Goal: Task Accomplishment & Management: Manage account settings

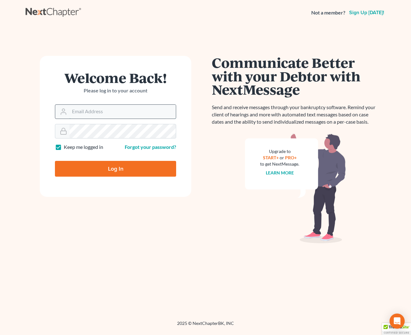
drag, startPoint x: 110, startPoint y: 118, endPoint x: 109, endPoint y: 114, distance: 3.9
type input "kjm@dicksonlawfirm.com"
click at [118, 165] on input "Log In" at bounding box center [115, 169] width 121 height 16
type input "Thinking..."
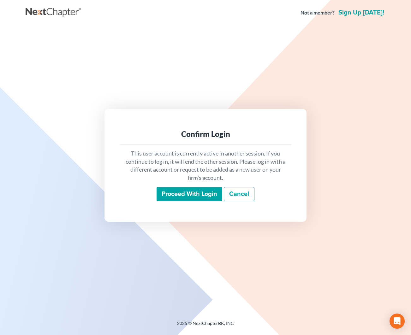
click at [183, 194] on input "Proceed with login" at bounding box center [190, 194] width 66 height 15
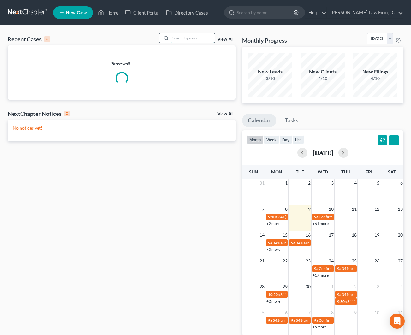
click at [176, 39] on input "search" at bounding box center [192, 37] width 44 height 9
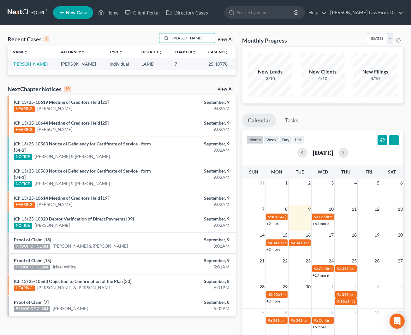
type input "[PERSON_NAME]"
click at [33, 65] on link "[PERSON_NAME]" at bounding box center [30, 63] width 35 height 5
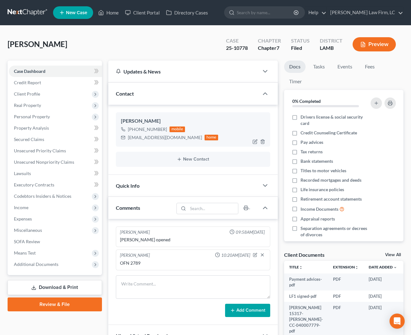
scroll to position [14, 0]
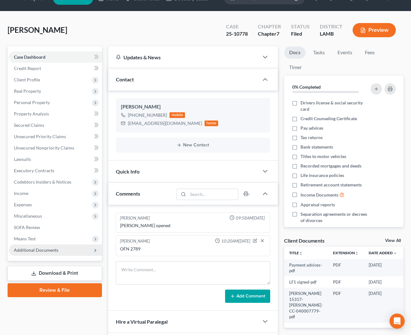
click at [46, 247] on span "Additional Documents" at bounding box center [36, 249] width 45 height 5
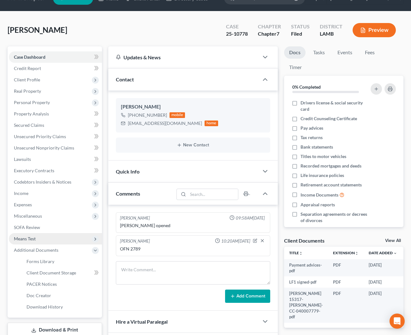
scroll to position [5, 0]
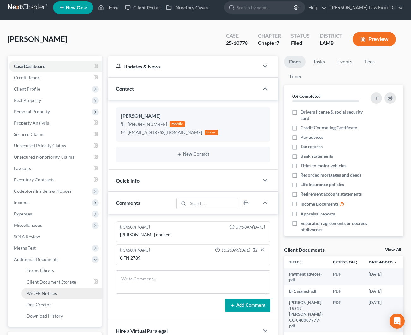
click at [50, 295] on span "PACER Notices" at bounding box center [42, 293] width 30 height 5
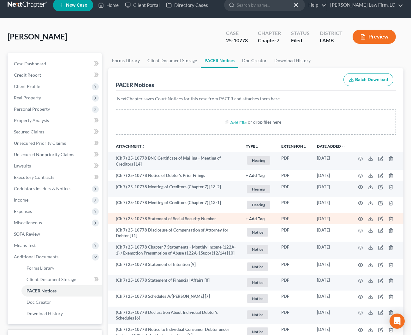
scroll to position [8, 0]
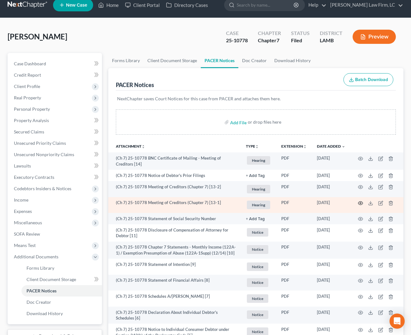
click at [359, 202] on icon "button" at bounding box center [360, 203] width 5 height 3
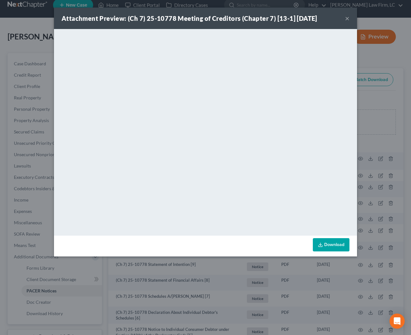
drag, startPoint x: 346, startPoint y: 21, endPoint x: 338, endPoint y: 29, distance: 11.8
click at [346, 21] on button "×" at bounding box center [347, 19] width 4 height 8
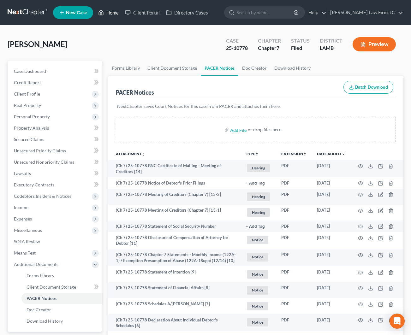
scroll to position [0, 0]
click at [111, 9] on link "Home" at bounding box center [108, 12] width 27 height 11
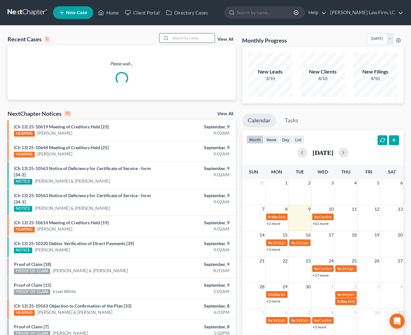
click at [181, 40] on input "search" at bounding box center [192, 37] width 44 height 9
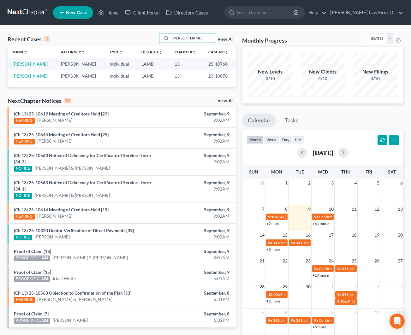
scroll to position [0, 0]
type input "[PERSON_NAME]"
click at [31, 63] on link "[PERSON_NAME]" at bounding box center [30, 63] width 35 height 5
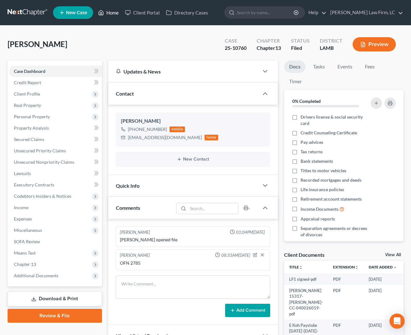
click at [116, 9] on link "Home" at bounding box center [108, 12] width 27 height 11
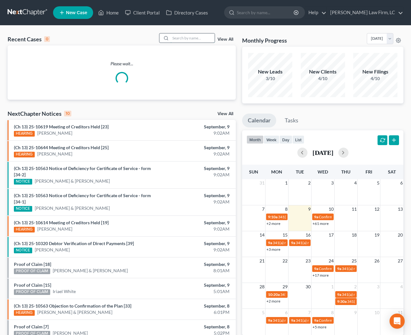
click at [196, 39] on input "search" at bounding box center [192, 37] width 44 height 9
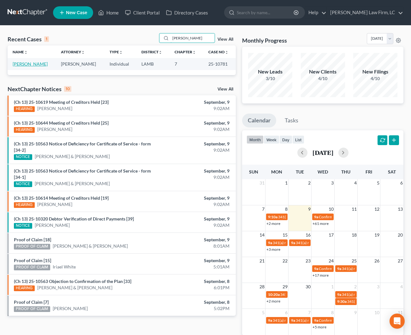
type input "[PERSON_NAME]"
click at [31, 64] on link "[PERSON_NAME]" at bounding box center [30, 63] width 35 height 5
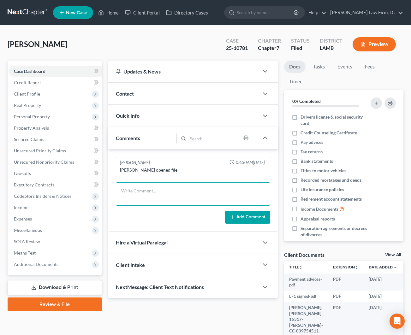
click at [179, 192] on textarea at bounding box center [193, 193] width 154 height 23
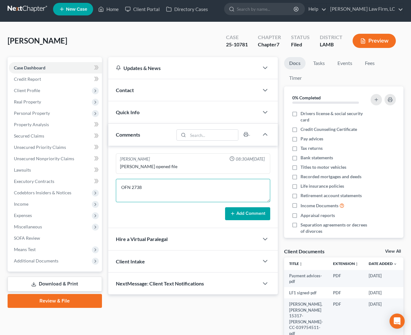
type textarea "OFN 2738"
click at [258, 217] on button "Add Comment" at bounding box center [247, 213] width 45 height 13
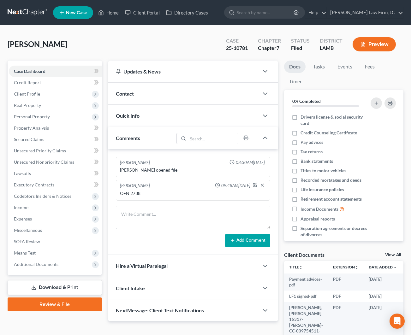
scroll to position [0, 0]
click at [158, 89] on div "Contact" at bounding box center [183, 94] width 151 height 22
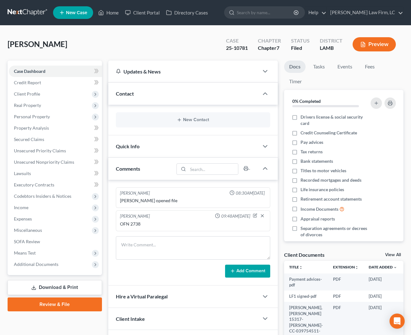
click at [156, 125] on div "New Contact" at bounding box center [193, 119] width 154 height 15
click at [179, 119] on icon "button" at bounding box center [179, 119] width 5 height 5
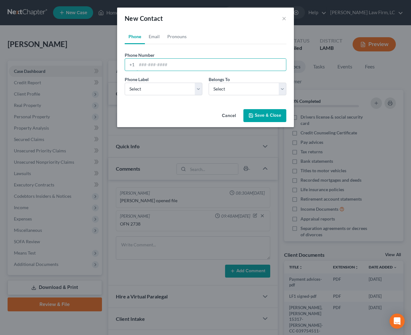
paste input "[PHONE_NUMBER]"
type input "[PHONE_NUMBER]"
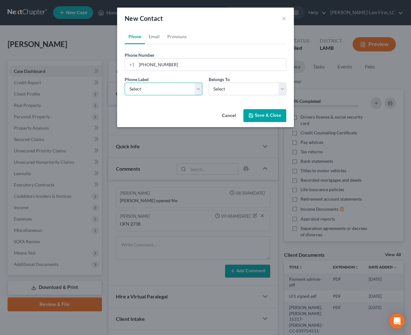
select select "0"
click at [154, 40] on link "Email" at bounding box center [154, 36] width 19 height 15
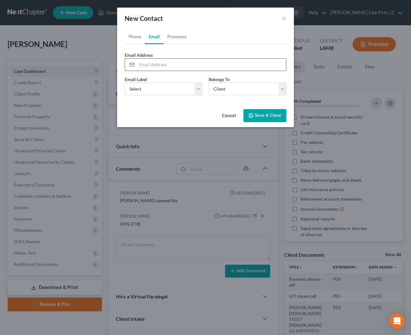
click at [158, 62] on input "email" at bounding box center [211, 65] width 149 height 12
paste input "[EMAIL_ADDRESS][DOMAIN_NAME]"
type input "[EMAIL_ADDRESS][DOMAIN_NAME]"
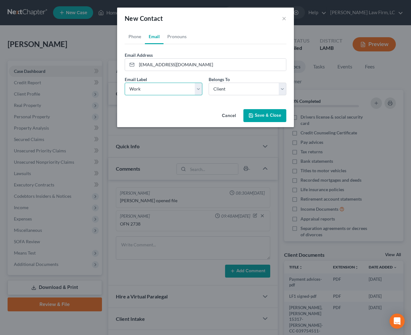
select select "0"
click at [273, 117] on button "Save & Close" at bounding box center [264, 115] width 43 height 13
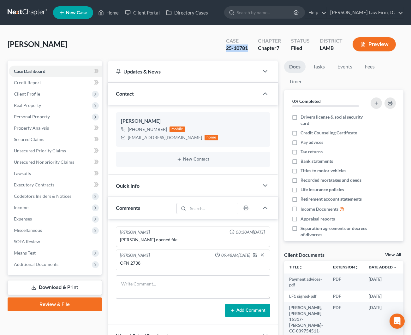
drag, startPoint x: 245, startPoint y: 49, endPoint x: 222, endPoint y: 48, distance: 22.7
click at [222, 48] on div "Case 25-10781" at bounding box center [237, 45] width 32 height 19
copy div "25-10781"
drag, startPoint x: 164, startPoint y: 128, endPoint x: 137, endPoint y: 127, distance: 27.5
click at [134, 128] on div "[PHONE_NUMBER]" at bounding box center [147, 129] width 39 height 6
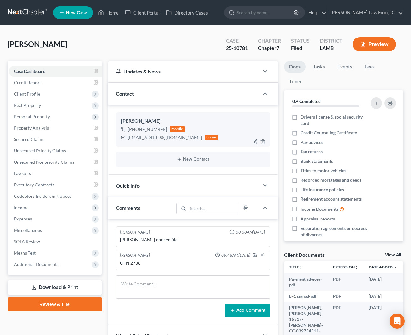
click at [158, 119] on div "[PERSON_NAME]" at bounding box center [193, 121] width 144 height 8
drag, startPoint x: 164, startPoint y: 127, endPoint x: 138, endPoint y: 127, distance: 25.6
click at [134, 130] on div "[PHONE_NUMBER] mobile" at bounding box center [170, 129] width 98 height 8
copy div "[PHONE_NUMBER]"
drag, startPoint x: 181, startPoint y: 138, endPoint x: 127, endPoint y: 137, distance: 54.6
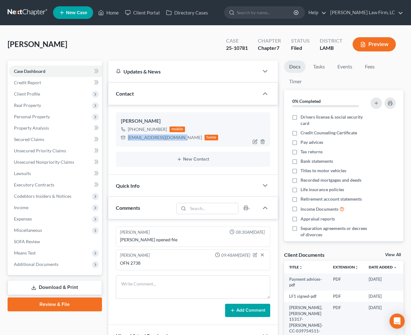
click at [125, 137] on div "[EMAIL_ADDRESS][DOMAIN_NAME] home" at bounding box center [170, 138] width 98 height 8
copy div "[EMAIL_ADDRESS][DOMAIN_NAME]"
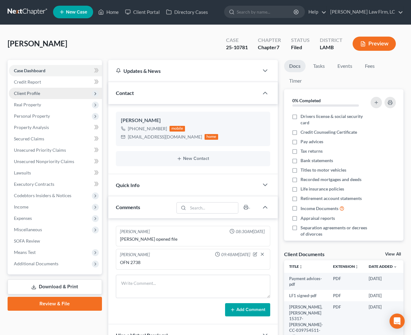
click at [46, 96] on span "Client Profile" at bounding box center [55, 93] width 93 height 11
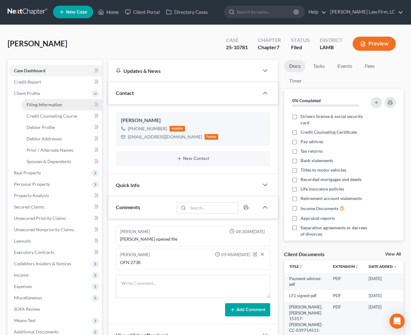
click at [47, 103] on span "Filing Information" at bounding box center [45, 104] width 36 height 5
select select "1"
select select "0"
select select "19"
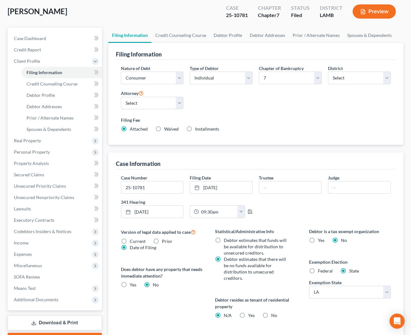
scroll to position [27, 0]
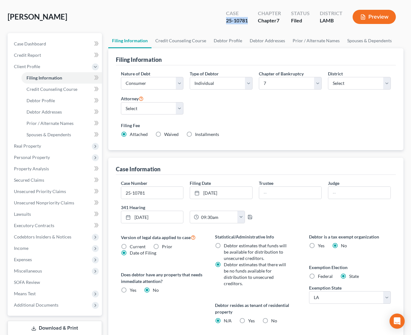
drag, startPoint x: 239, startPoint y: 20, endPoint x: 218, endPoint y: 19, distance: 20.9
click at [218, 19] on div "[PERSON_NAME] Upgraded Case 25-10781 Chapter Chapter 7 Status Filed District [G…" at bounding box center [206, 19] width 396 height 27
copy div "25-10781"
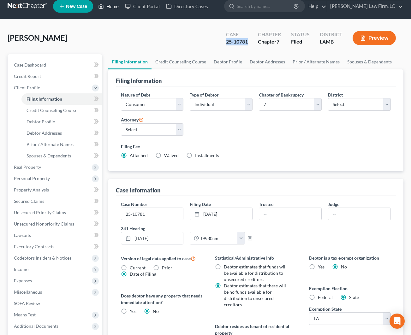
click at [115, 11] on link "Home" at bounding box center [108, 6] width 27 height 11
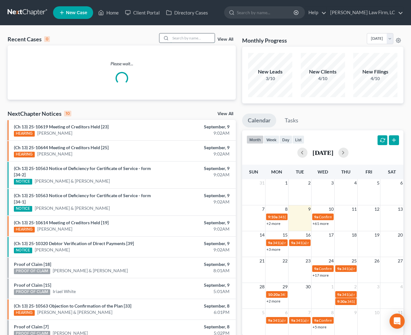
click at [177, 40] on input "search" at bounding box center [192, 37] width 44 height 9
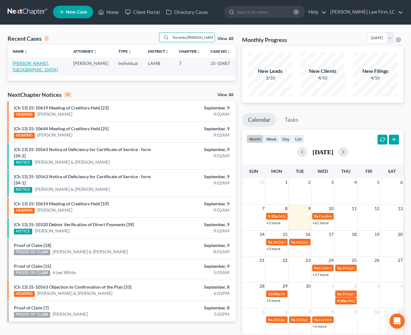
type input "Toronto [PERSON_NAME]"
click at [42, 64] on link "[PERSON_NAME], [GEOGRAPHIC_DATA]" at bounding box center [35, 67] width 45 height 12
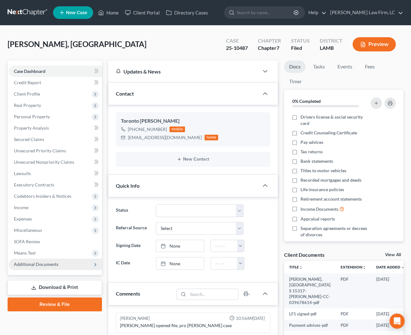
click at [60, 264] on span "Additional Documents" at bounding box center [55, 264] width 93 height 11
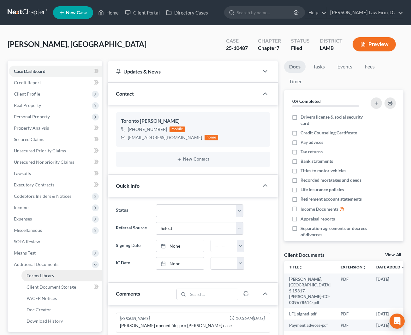
scroll to position [0, 0]
click at [53, 297] on span "PACER Notices" at bounding box center [42, 298] width 30 height 5
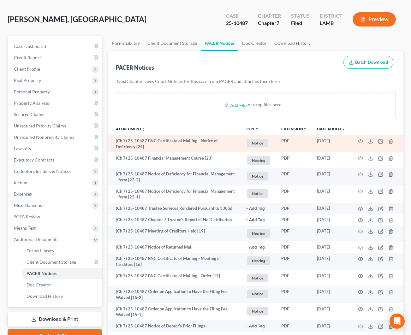
scroll to position [26, 0]
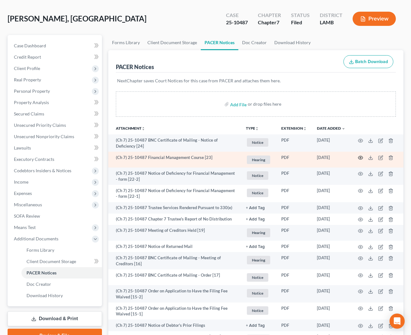
click at [360, 157] on icon "button" at bounding box center [360, 157] width 5 height 5
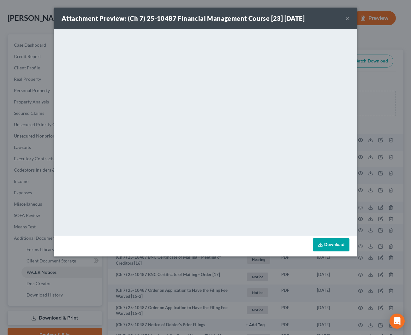
click at [347, 20] on button "×" at bounding box center [347, 19] width 4 height 8
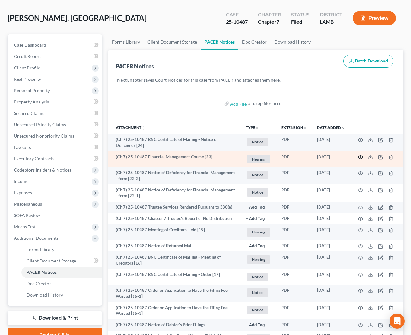
scroll to position [27, 0]
click at [360, 157] on icon "button" at bounding box center [360, 156] width 5 height 5
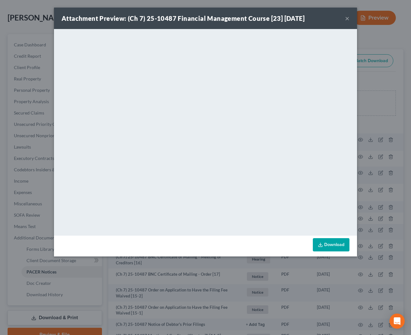
click at [344, 22] on div "Attachment Preview: (Ch 7) 25-10487 Financial Management Course [23] [DATE] ×" at bounding box center [205, 18] width 303 height 21
click at [346, 21] on button "×" at bounding box center [347, 19] width 4 height 8
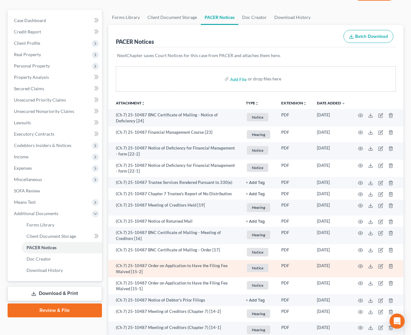
scroll to position [51, 0]
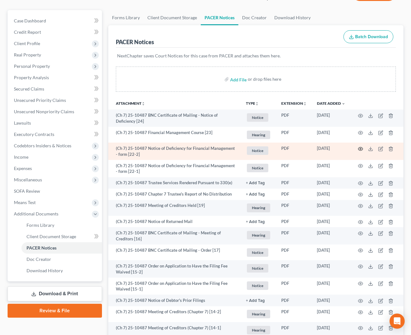
click at [361, 149] on circle "button" at bounding box center [360, 148] width 1 height 1
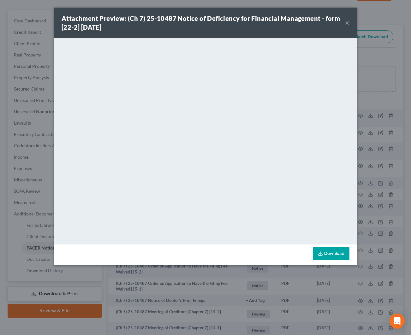
click at [347, 23] on button "×" at bounding box center [347, 23] width 4 height 8
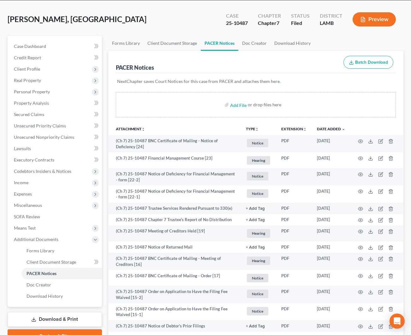
scroll to position [10, 0]
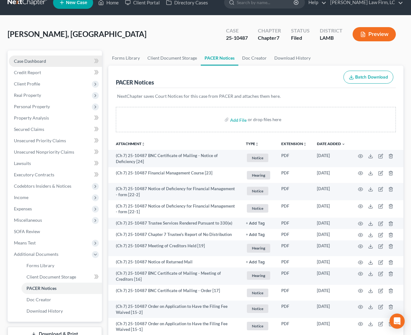
click at [53, 61] on link "Case Dashboard" at bounding box center [55, 61] width 93 height 11
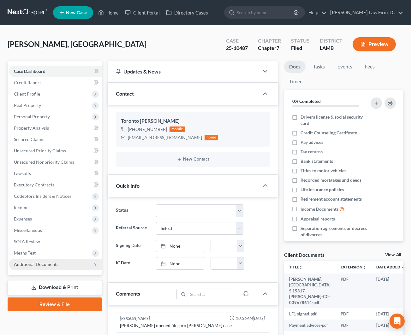
click at [79, 267] on span "Additional Documents" at bounding box center [55, 264] width 93 height 11
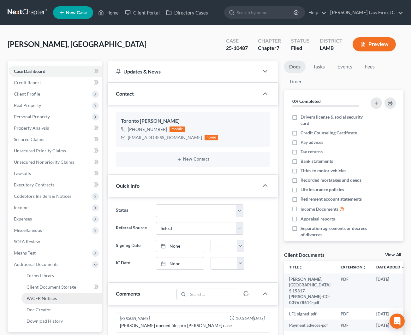
click at [67, 298] on link "PACER Notices" at bounding box center [61, 298] width 80 height 11
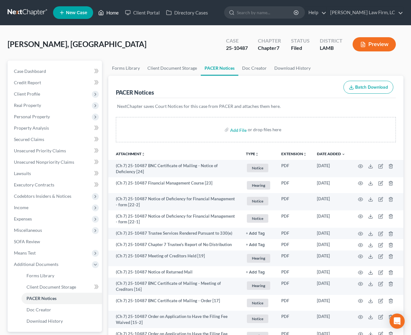
click at [116, 14] on link "Home" at bounding box center [108, 12] width 27 height 11
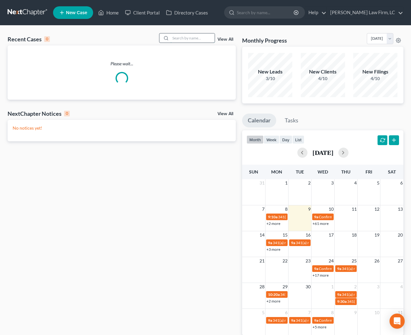
click at [187, 36] on input "search" at bounding box center [192, 37] width 44 height 9
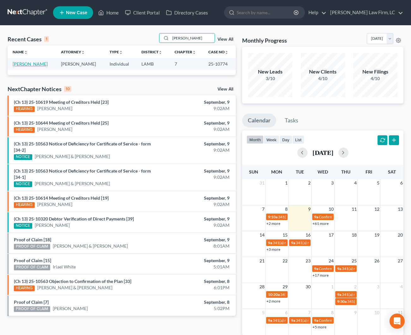
type input "[PERSON_NAME]"
click at [26, 62] on link "[PERSON_NAME]" at bounding box center [30, 63] width 35 height 5
select select "2"
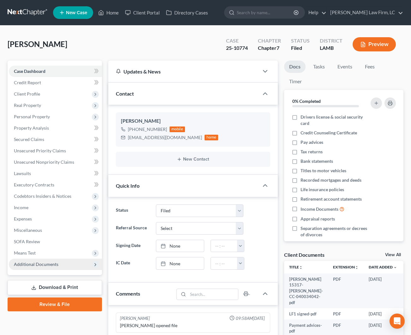
click at [41, 260] on span "Additional Documents" at bounding box center [55, 264] width 93 height 11
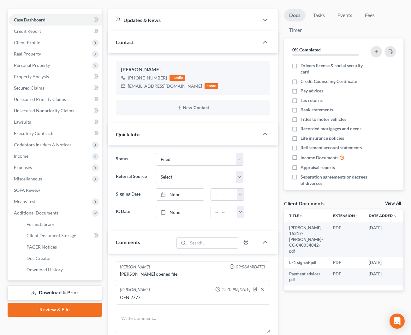
scroll to position [63, 0]
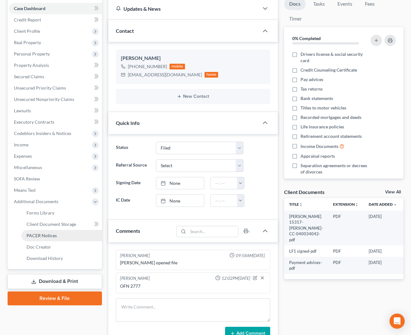
click at [51, 235] on span "PACER Notices" at bounding box center [42, 235] width 30 height 5
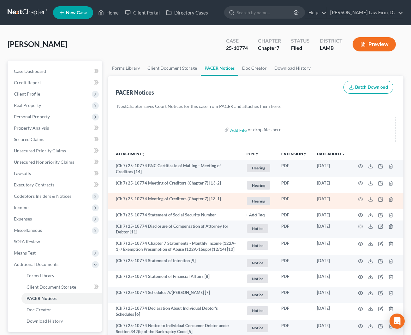
scroll to position [0, 0]
click at [358, 199] on icon "button" at bounding box center [360, 199] width 5 height 3
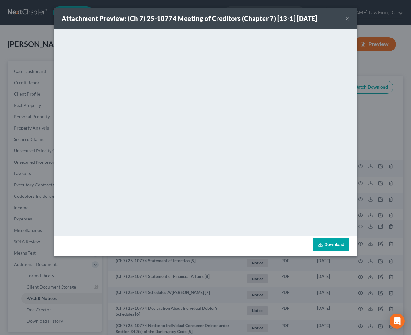
click at [346, 19] on button "×" at bounding box center [347, 19] width 4 height 8
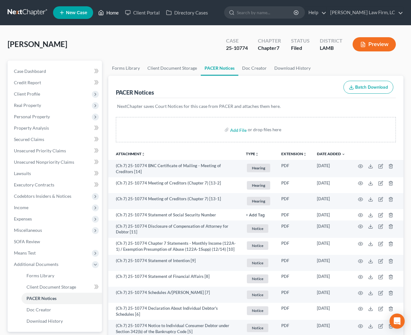
click at [112, 14] on link "Home" at bounding box center [108, 12] width 27 height 11
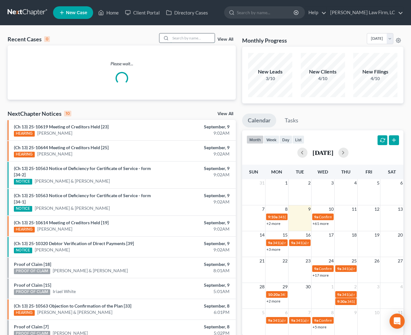
click at [172, 37] on input "search" at bounding box center [192, 37] width 44 height 9
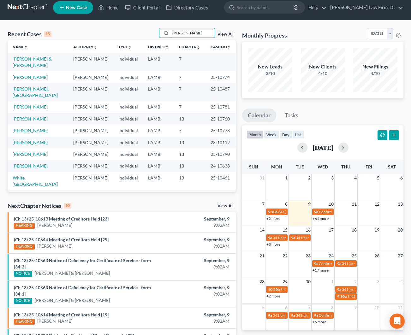
scroll to position [7, 0]
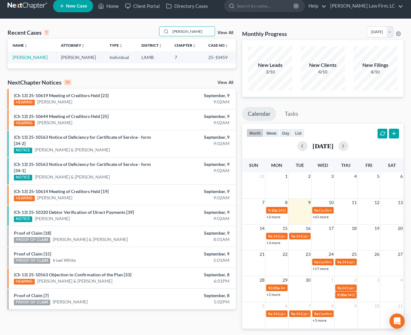
type input "[PERSON_NAME]"
click at [48, 58] on td "[PERSON_NAME]" at bounding box center [32, 57] width 48 height 12
click at [46, 58] on link "[PERSON_NAME]" at bounding box center [30, 57] width 35 height 5
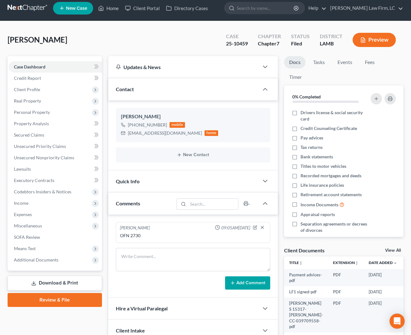
click at [110, 17] on nav "Home New Case Client Portal Directory Cases [PERSON_NAME] Law Firm, LC [EMAIL_A…" at bounding box center [205, 8] width 411 height 25
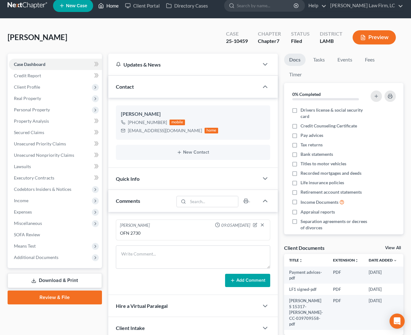
click at [109, 11] on link "Home" at bounding box center [108, 5] width 27 height 11
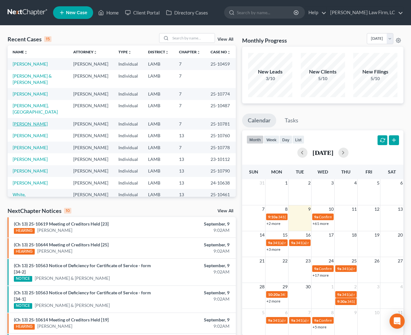
click at [47, 121] on link "[PERSON_NAME]" at bounding box center [30, 123] width 35 height 5
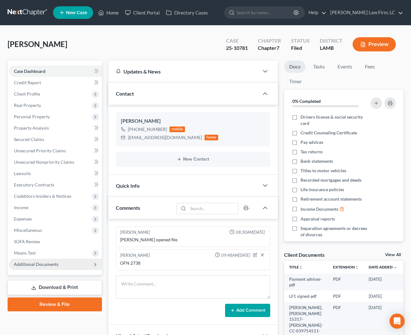
click at [57, 266] on span "Additional Documents" at bounding box center [36, 264] width 45 height 5
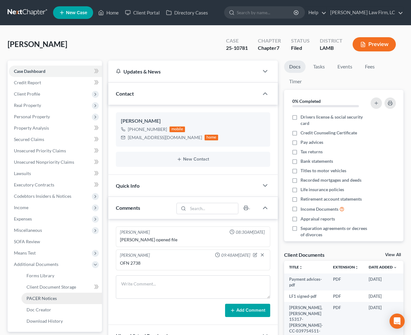
click at [51, 296] on span "PACER Notices" at bounding box center [42, 298] width 30 height 5
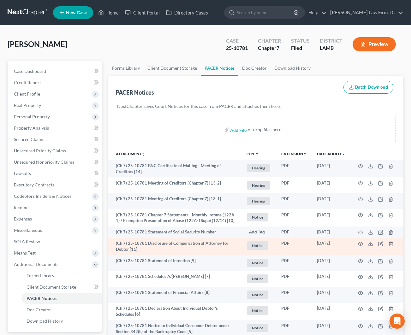
scroll to position [2, 0]
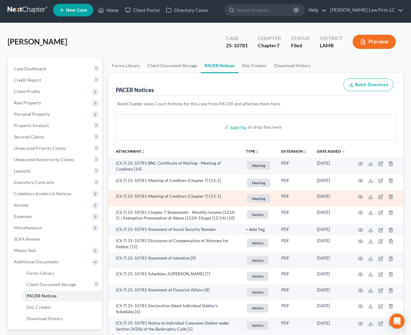
click at [358, 196] on td at bounding box center [376, 199] width 53 height 16
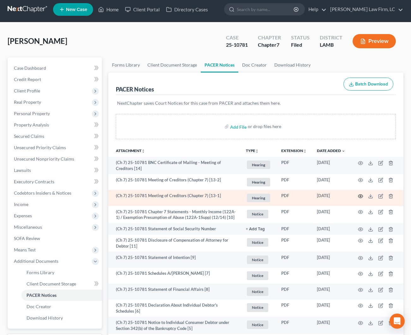
click at [362, 195] on icon "button" at bounding box center [360, 196] width 5 height 5
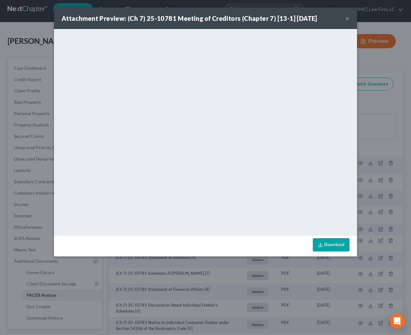
drag, startPoint x: 348, startPoint y: 13, endPoint x: 345, endPoint y: 19, distance: 5.9
click at [348, 14] on div "Attachment Preview: (Ch 7) 25-10781 Meeting of Creditors (Chapter 7) [13-1] [DA…" at bounding box center [205, 18] width 303 height 21
click at [345, 20] on div "Attachment Preview: (Ch 7) 25-10781 Meeting of Creditors (Chapter 7) [13-1] [DA…" at bounding box center [205, 18] width 303 height 21
click at [347, 18] on button "×" at bounding box center [347, 19] width 4 height 8
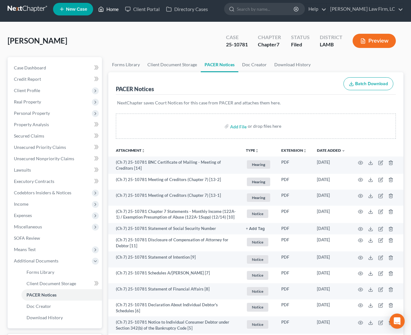
click at [109, 9] on link "Home" at bounding box center [108, 8] width 27 height 11
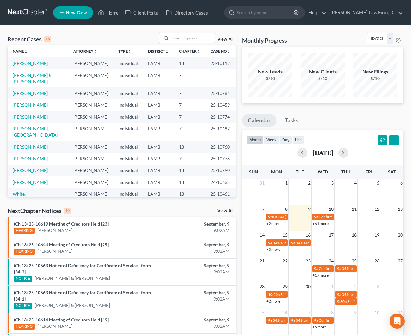
scroll to position [1, 0]
click at [26, 140] on td "[PERSON_NAME]" at bounding box center [38, 146] width 61 height 12
click at [26, 144] on link "[PERSON_NAME]" at bounding box center [30, 146] width 35 height 5
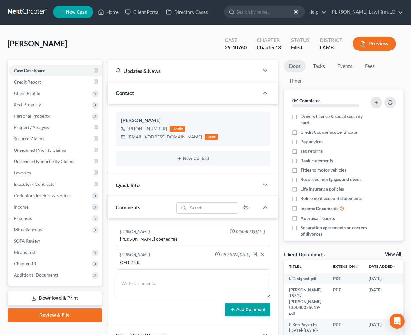
scroll to position [2, 0]
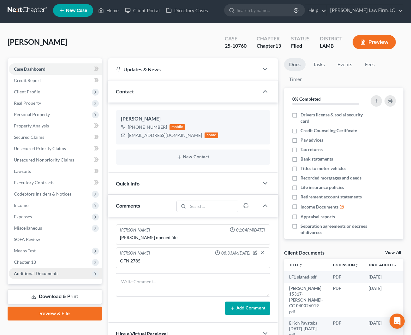
click at [50, 272] on span "Additional Documents" at bounding box center [36, 273] width 45 height 5
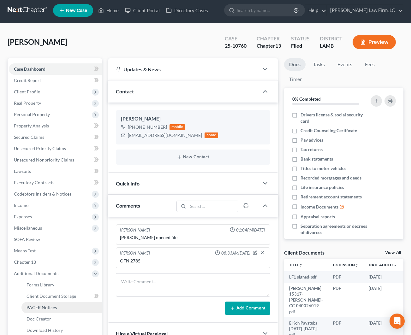
click at [46, 306] on span "PACER Notices" at bounding box center [42, 307] width 30 height 5
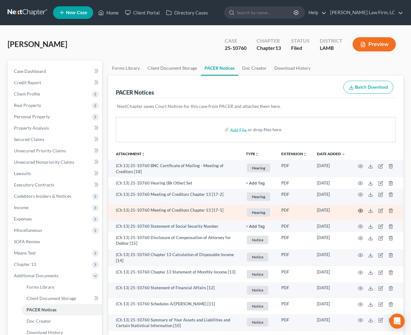
click at [359, 209] on icon "button" at bounding box center [360, 210] width 5 height 5
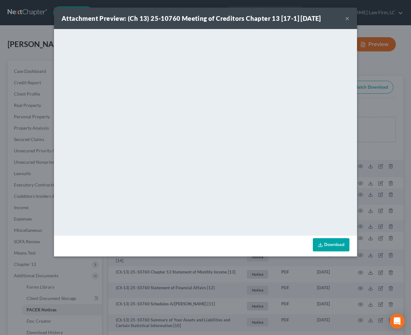
click at [344, 19] on div "Attachment Preview: (Ch 13) 25-10760 Meeting of Creditors Chapter 13 [17-1] [DA…" at bounding box center [205, 18] width 303 height 21
click at [345, 19] on button "×" at bounding box center [347, 19] width 4 height 8
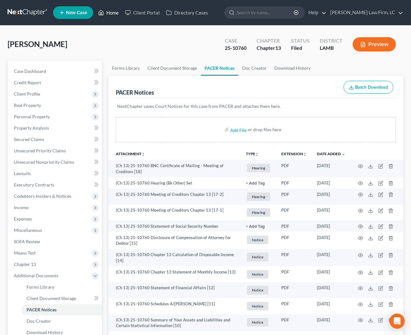
click at [107, 12] on link "Home" at bounding box center [108, 12] width 27 height 11
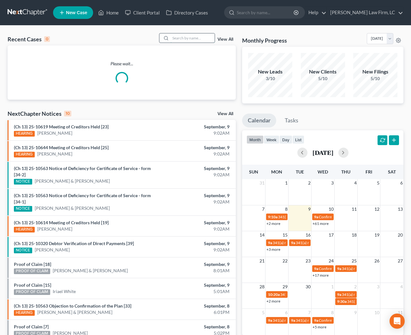
click at [182, 37] on input "search" at bounding box center [192, 37] width 44 height 9
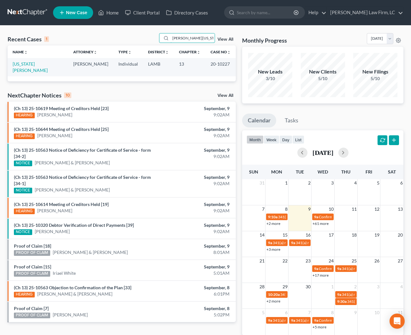
scroll to position [0, 0]
type input "[PERSON_NAME][US_STATE]"
click at [36, 67] on link "[US_STATE][PERSON_NAME]" at bounding box center [30, 67] width 35 height 12
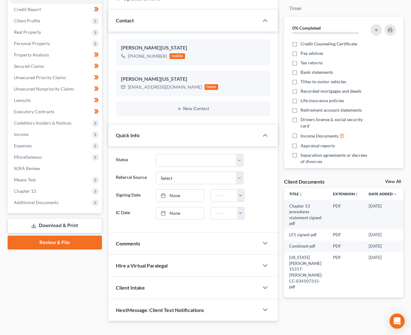
scroll to position [74, 0]
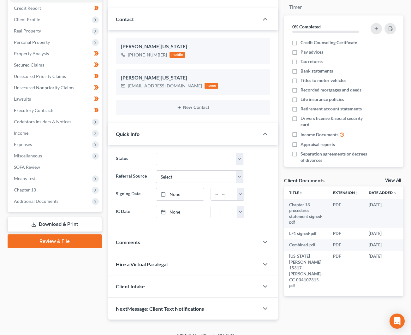
click at [186, 240] on div "Comments" at bounding box center [183, 242] width 151 height 22
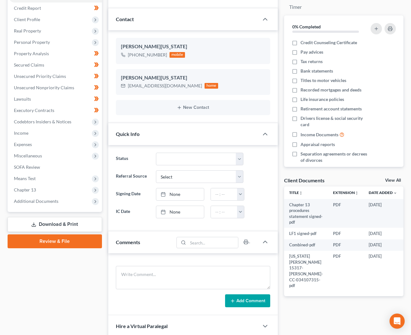
click at [149, 265] on div "Add Comment" at bounding box center [193, 284] width 170 height 62
click at [147, 267] on textarea at bounding box center [193, 277] width 154 height 23
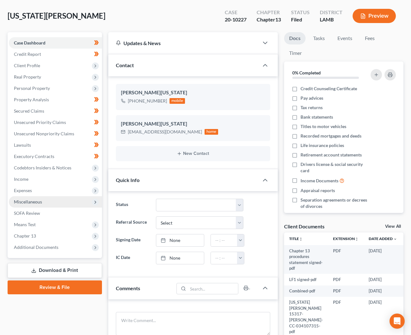
scroll to position [44, 0]
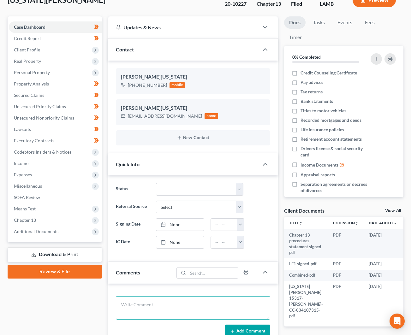
click at [152, 305] on textarea at bounding box center [193, 307] width 154 height 23
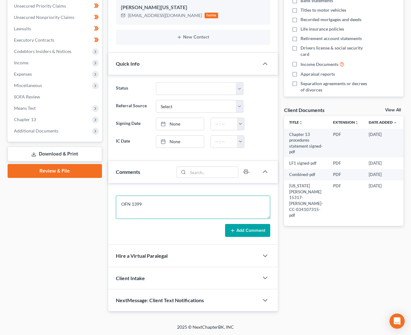
scroll to position [145, 0]
type textarea "OFN 1399"
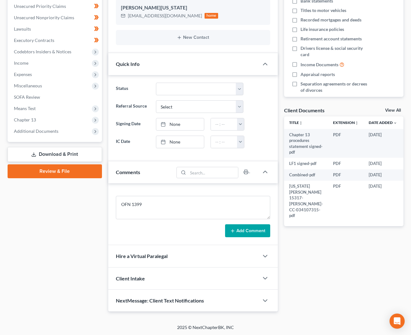
click at [266, 229] on button "Add Comment" at bounding box center [247, 230] width 45 height 13
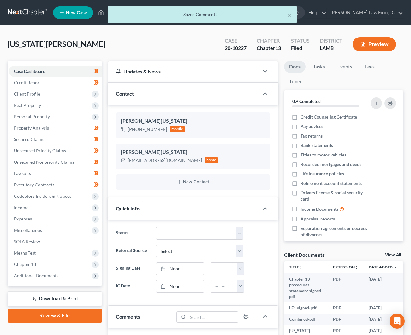
scroll to position [0, 0]
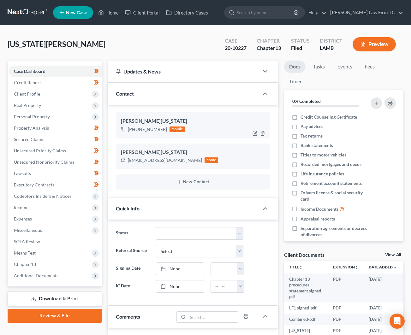
drag, startPoint x: 155, startPoint y: 129, endPoint x: 133, endPoint y: 129, distance: 21.8
click at [133, 129] on div "[PHONE_NUMBER]" at bounding box center [147, 129] width 39 height 6
copy div "[PHONE_NUMBER]"
drag, startPoint x: 187, startPoint y: 159, endPoint x: 128, endPoint y: 162, distance: 60.0
click at [128, 162] on div "[EMAIL_ADDRESS][DOMAIN_NAME] home" at bounding box center [170, 160] width 98 height 8
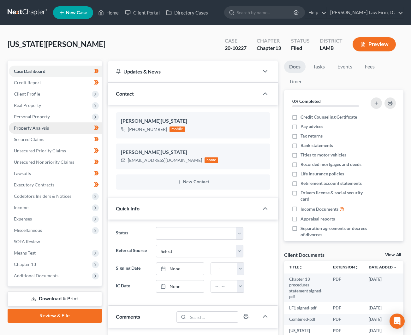
copy div "[EMAIL_ADDRESS][DOMAIN_NAME]"
drag, startPoint x: 263, startPoint y: 51, endPoint x: 259, endPoint y: 50, distance: 3.5
click at [259, 50] on div "Chapter 13" at bounding box center [269, 48] width 24 height 7
drag, startPoint x: 246, startPoint y: 47, endPoint x: 219, endPoint y: 49, distance: 26.2
click at [220, 49] on div "Case 20-10227" at bounding box center [236, 45] width 32 height 19
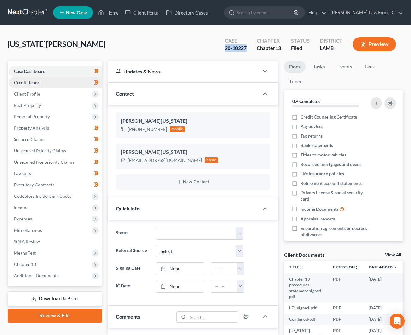
copy div "20-10227"
click at [56, 94] on span "Client Profile" at bounding box center [55, 93] width 93 height 11
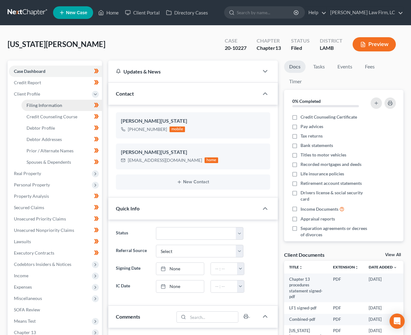
click at [55, 109] on link "Filing Information" at bounding box center [61, 105] width 80 height 11
select select "1"
select select "0"
select select "3"
select select "35"
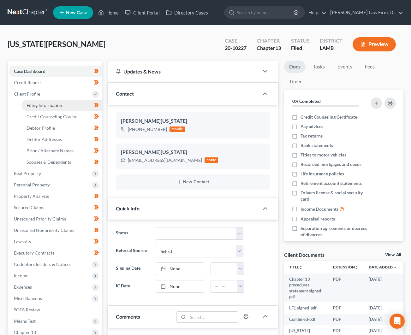
select select "0"
select select "19"
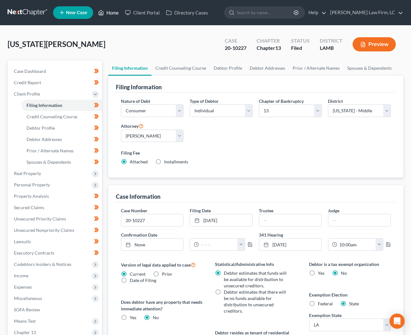
click at [111, 14] on link "Home" at bounding box center [108, 12] width 27 height 11
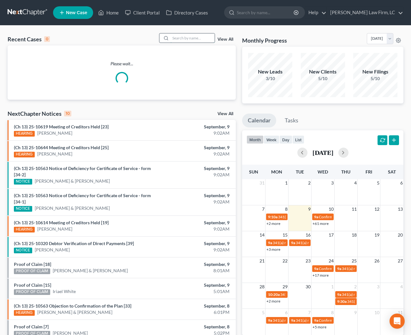
click at [186, 41] on input "search" at bounding box center [192, 37] width 44 height 9
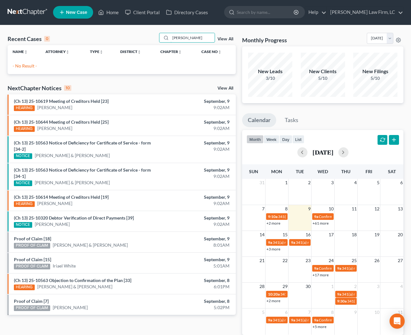
scroll to position [1, 0]
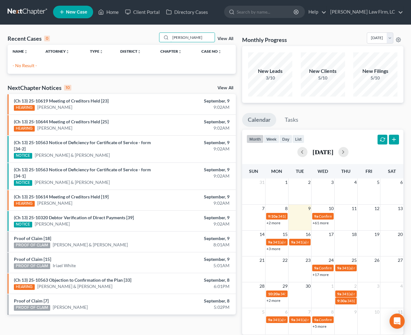
drag, startPoint x: 194, startPoint y: 37, endPoint x: 208, endPoint y: 32, distance: 14.3
click at [184, 38] on input "[PERSON_NAME]" at bounding box center [192, 37] width 44 height 9
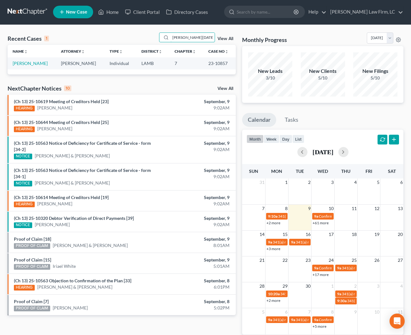
type input "[PERSON_NAME][DATE]"
drag, startPoint x: 220, startPoint y: 9, endPoint x: 27, endPoint y: 64, distance: 200.7
click at [27, 64] on link "[PERSON_NAME]" at bounding box center [30, 63] width 35 height 5
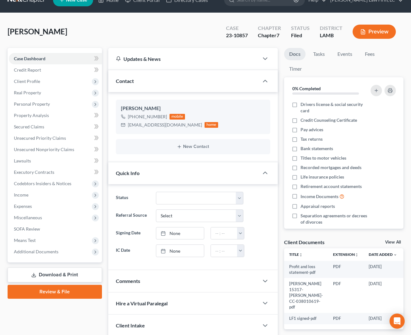
scroll to position [29, 0]
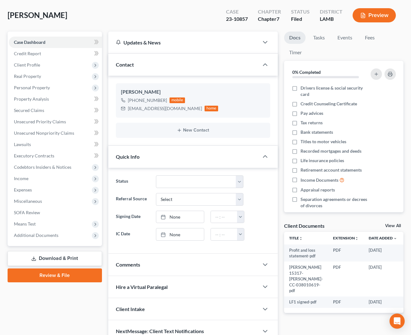
click at [138, 268] on div "Comments" at bounding box center [183, 265] width 151 height 22
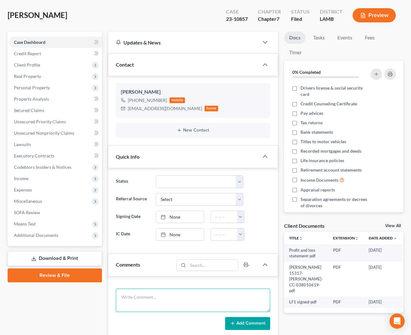
drag, startPoint x: 145, startPoint y: 296, endPoint x: 147, endPoint y: 292, distance: 4.5
click at [145, 295] on textarea at bounding box center [193, 300] width 154 height 23
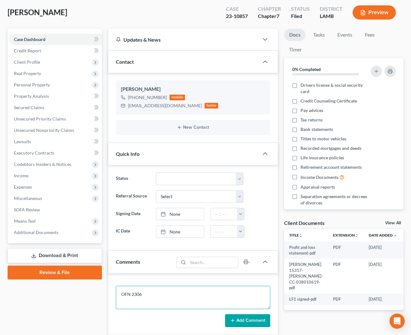
scroll to position [31, 0]
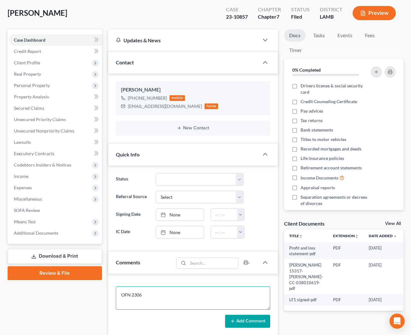
type textarea "OFN 2306"
click at [251, 318] on button "Add Comment" at bounding box center [247, 321] width 45 height 13
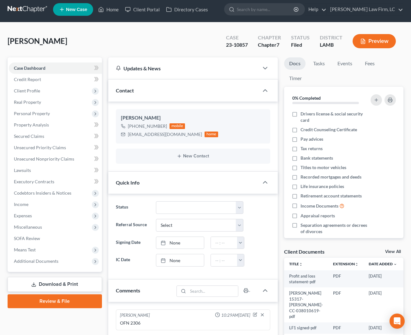
scroll to position [3, 0]
drag, startPoint x: 164, startPoint y: 126, endPoint x: 134, endPoint y: 127, distance: 30.9
click at [134, 127] on div "[PHONE_NUMBER] mobile" at bounding box center [170, 126] width 98 height 8
copy div "[PHONE_NUMBER]"
drag, startPoint x: 162, startPoint y: 134, endPoint x: 122, endPoint y: 136, distance: 40.1
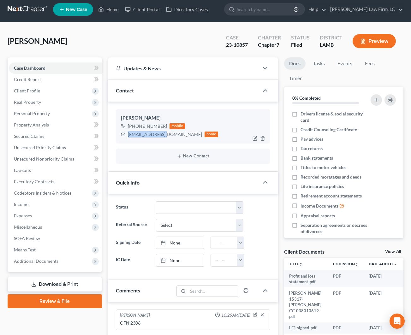
click at [122, 136] on div "[EMAIL_ADDRESS][DOMAIN_NAME] home" at bounding box center [170, 134] width 98 height 8
copy div "[EMAIL_ADDRESS][DOMAIN_NAME]"
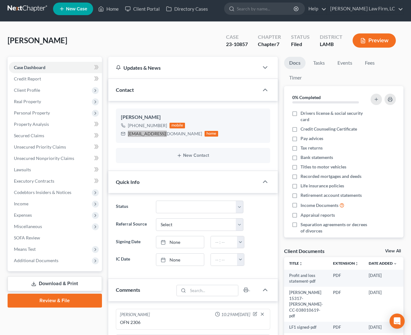
scroll to position [3, 0]
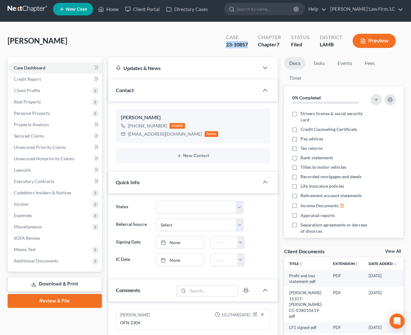
drag, startPoint x: 247, startPoint y: 42, endPoint x: 224, endPoint y: 43, distance: 22.1
click at [224, 43] on div "Case 23-10857" at bounding box center [237, 41] width 32 height 19
copy div "23-10857"
click at [60, 80] on link "Credit Report" at bounding box center [55, 79] width 93 height 11
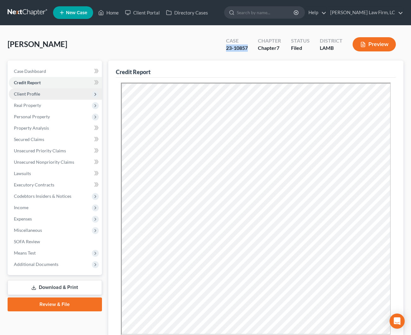
drag, startPoint x: 56, startPoint y: 69, endPoint x: 59, endPoint y: 95, distance: 26.4
click at [56, 69] on link "Case Dashboard" at bounding box center [55, 71] width 93 height 11
select select "2"
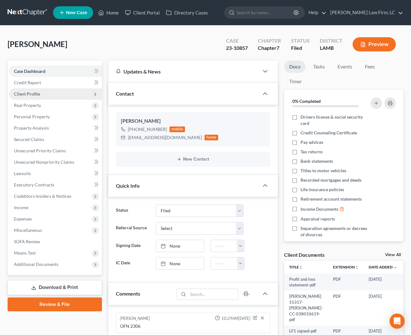
click at [61, 98] on span "Client Profile" at bounding box center [55, 93] width 93 height 11
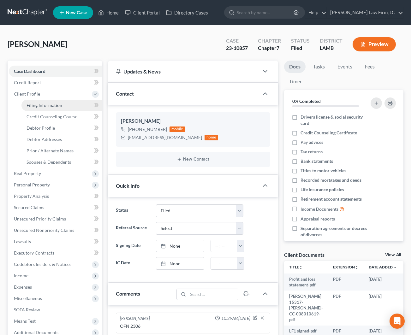
click at [61, 109] on link "Filing Information" at bounding box center [61, 105] width 80 height 11
select select "1"
select select "0"
select select "35"
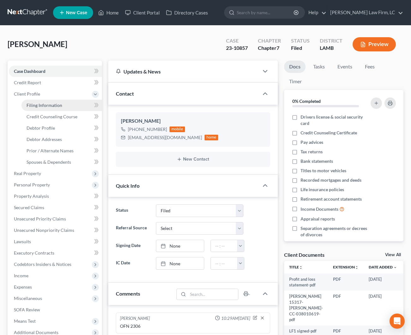
select select "0"
select select "19"
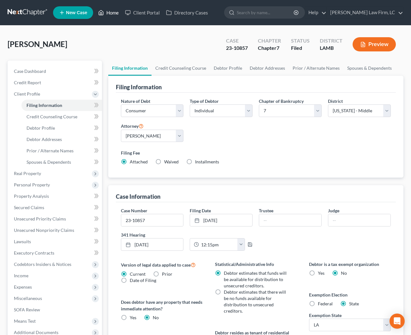
click at [107, 14] on link "Home" at bounding box center [108, 12] width 27 height 11
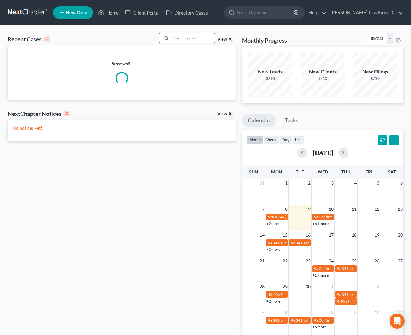
click at [178, 42] on input "search" at bounding box center [192, 37] width 44 height 9
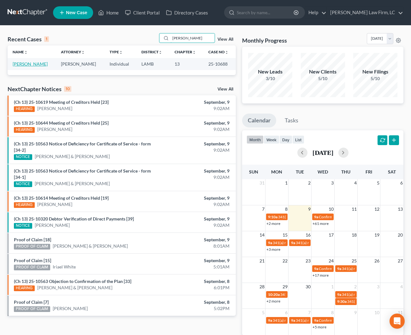
type input "[PERSON_NAME]"
click at [23, 63] on link "[PERSON_NAME]" at bounding box center [30, 63] width 35 height 5
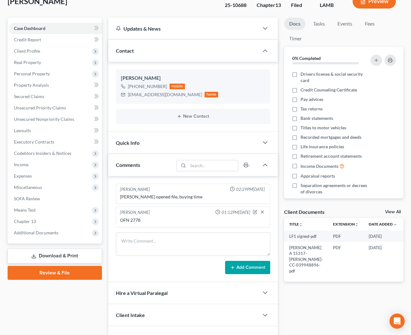
scroll to position [44, 0]
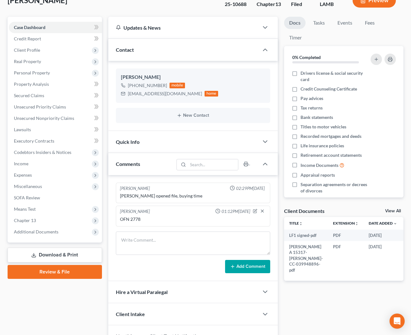
click at [135, 18] on div "Updates & News" at bounding box center [183, 28] width 151 height 22
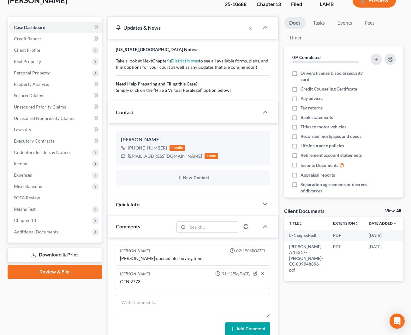
click at [176, 23] on div "Updates & News" at bounding box center [176, 28] width 137 height 22
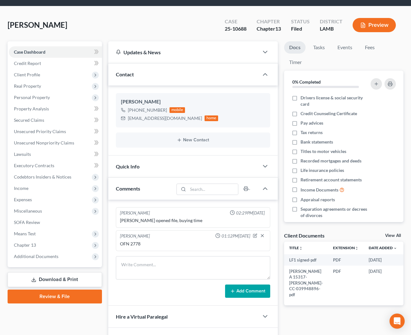
scroll to position [7, 0]
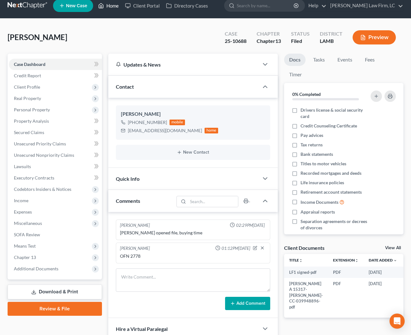
click at [104, 6] on link "Home" at bounding box center [108, 5] width 27 height 11
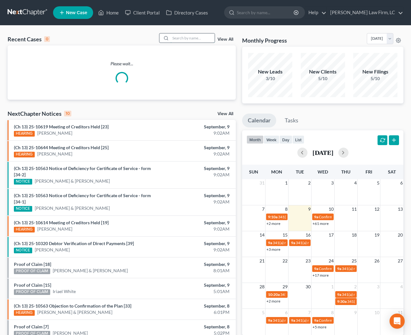
click at [184, 37] on input "search" at bounding box center [192, 37] width 44 height 9
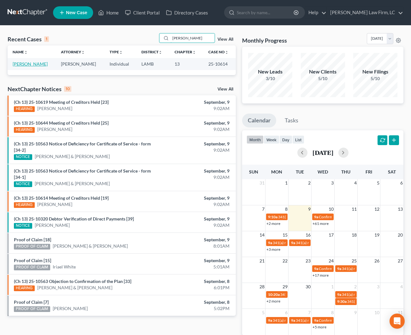
type input "[PERSON_NAME]"
click at [38, 65] on link "[PERSON_NAME]" at bounding box center [30, 63] width 35 height 5
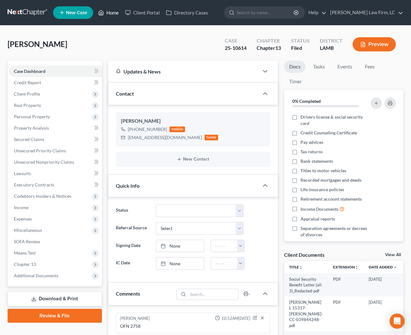
click at [105, 17] on link "Home" at bounding box center [108, 12] width 27 height 11
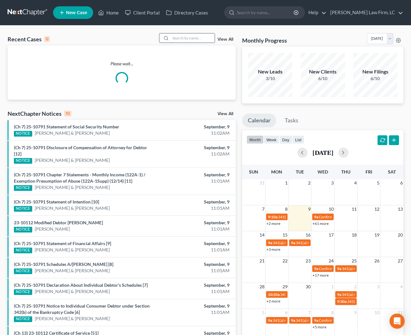
click at [184, 39] on input "search" at bounding box center [192, 37] width 44 height 9
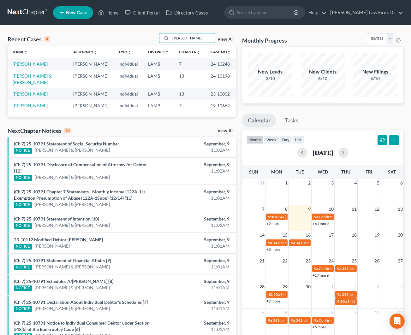
type input "[PERSON_NAME]"
click at [36, 64] on link "[PERSON_NAME]" at bounding box center [30, 63] width 35 height 5
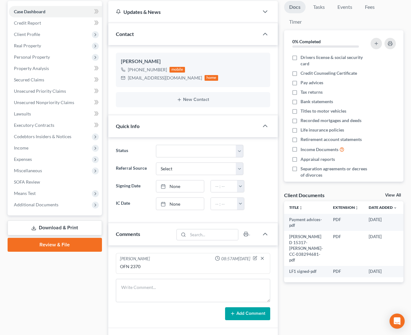
scroll to position [60, 0]
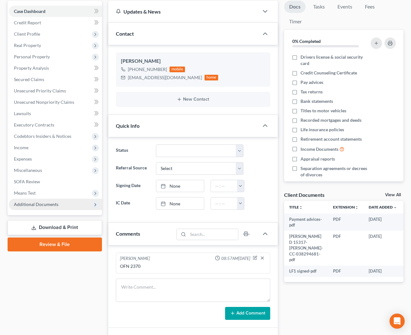
click at [63, 202] on span "Additional Documents" at bounding box center [55, 204] width 93 height 11
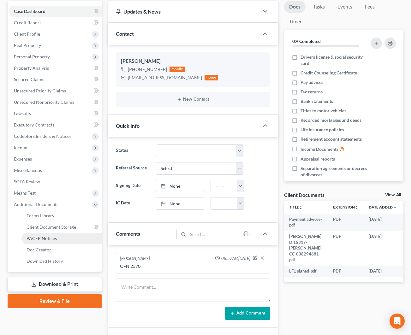
click at [61, 237] on link "PACER Notices" at bounding box center [61, 238] width 80 height 11
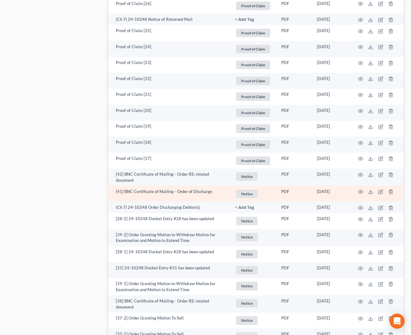
scroll to position [499, 0]
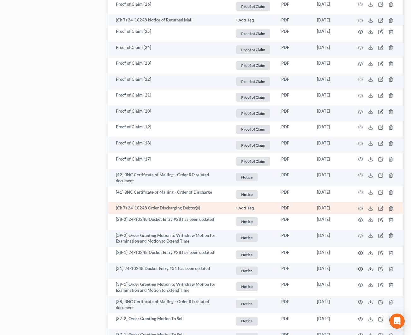
click at [361, 206] on icon "button" at bounding box center [360, 208] width 5 height 5
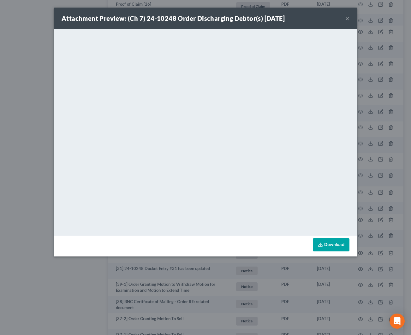
click at [348, 20] on button "×" at bounding box center [347, 19] width 4 height 8
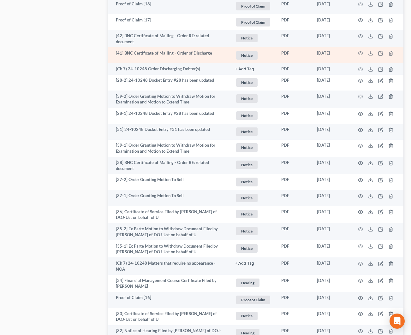
scroll to position [464, 0]
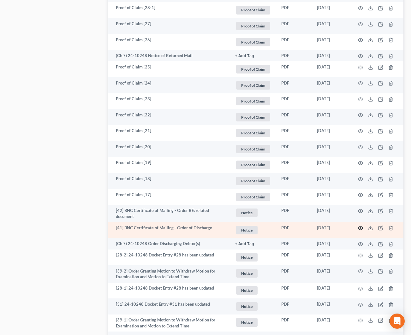
click at [358, 222] on td at bounding box center [376, 230] width 53 height 16
click at [360, 228] on circle "button" at bounding box center [360, 228] width 1 height 1
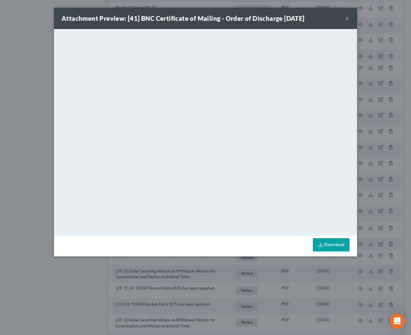
click at [347, 18] on button "×" at bounding box center [347, 19] width 4 height 8
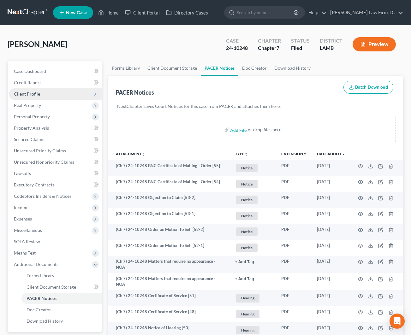
scroll to position [0, 0]
click at [43, 69] on span "Case Dashboard" at bounding box center [30, 70] width 32 height 5
select select "2"
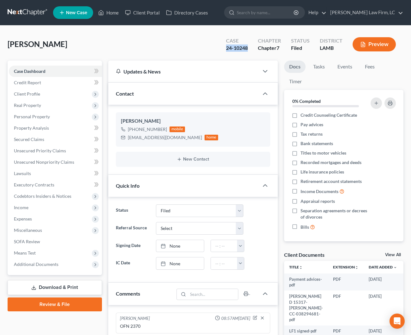
drag, startPoint x: 251, startPoint y: 47, endPoint x: 220, endPoint y: 49, distance: 30.6
click at [220, 49] on div "Case 24-10248 Chapter Chapter 7 Status Filed District [GEOGRAPHIC_DATA]" at bounding box center [310, 44] width 185 height 22
